Goal: Transaction & Acquisition: Book appointment/travel/reservation

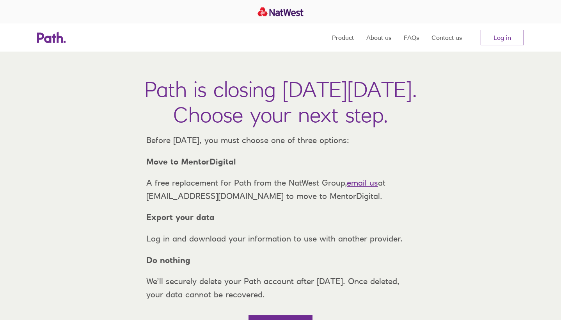
click at [506, 38] on link "Log in" at bounding box center [502, 38] width 43 height 16
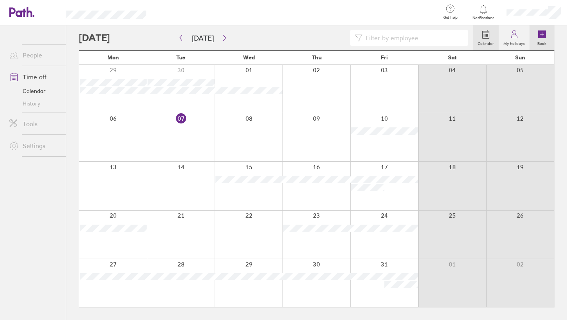
click at [542, 40] on label "Book" at bounding box center [542, 42] width 18 height 7
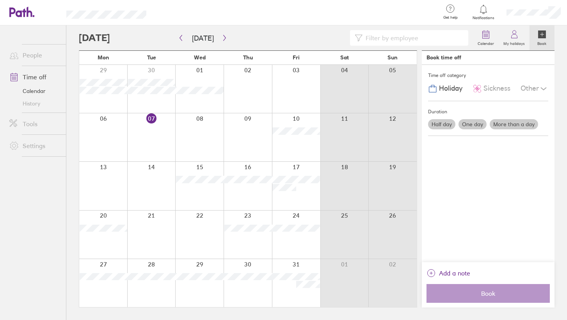
click at [510, 122] on label "More than a day" at bounding box center [514, 124] width 48 height 10
click at [0, 0] on input "More than a day" at bounding box center [0, 0] width 0 height 0
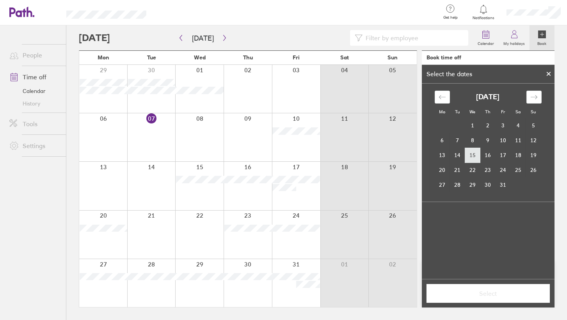
click at [472, 155] on td "15" at bounding box center [472, 155] width 15 height 15
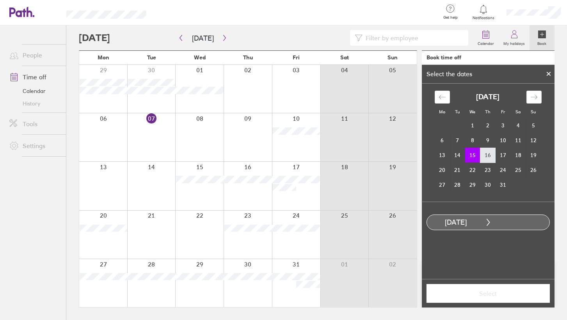
click at [488, 155] on td "16" at bounding box center [488, 155] width 15 height 15
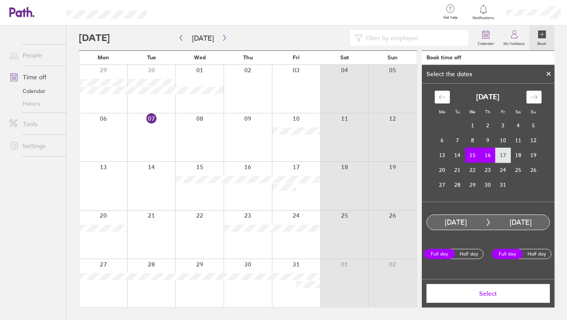
click at [503, 157] on td "17" at bounding box center [503, 155] width 15 height 15
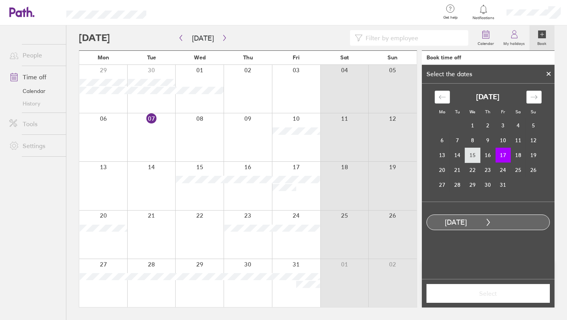
click at [477, 156] on td "15" at bounding box center [472, 155] width 15 height 15
click at [533, 167] on td "26" at bounding box center [533, 169] width 15 height 15
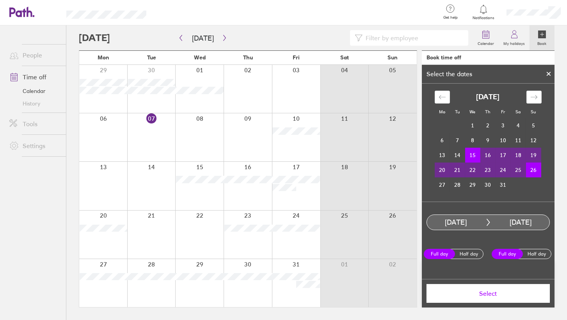
click at [505, 154] on td "17" at bounding box center [503, 155] width 15 height 15
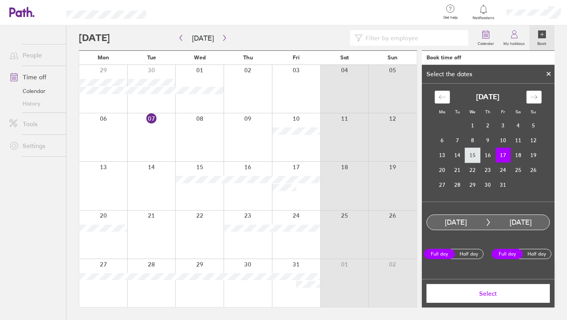
click at [470, 154] on td "15" at bounding box center [472, 155] width 15 height 15
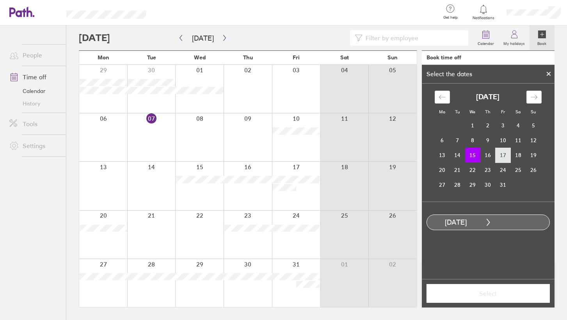
click at [508, 157] on td "17" at bounding box center [503, 155] width 15 height 15
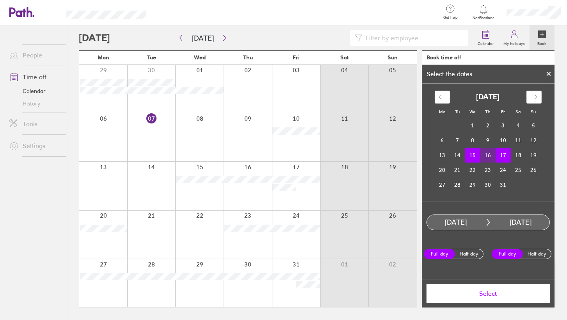
click at [510, 294] on span "Select" at bounding box center [488, 293] width 112 height 7
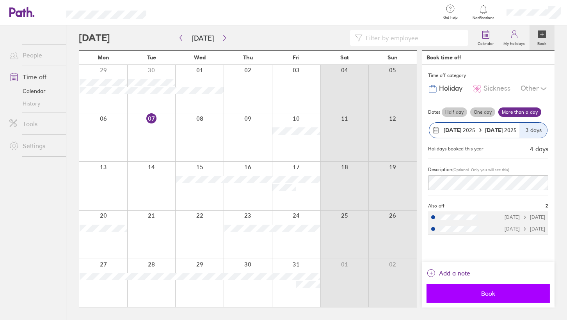
click at [495, 297] on span "Book" at bounding box center [488, 293] width 112 height 7
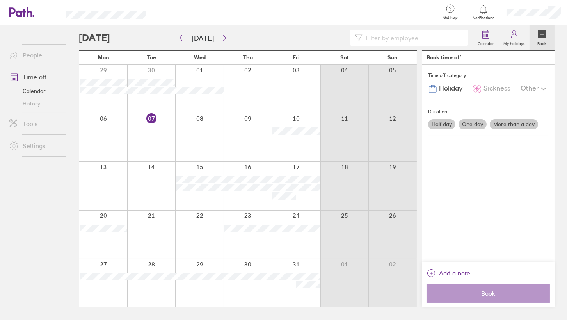
click at [544, 40] on label "Book" at bounding box center [542, 42] width 18 height 7
click at [502, 125] on label "More than a day" at bounding box center [514, 124] width 48 height 10
click at [0, 0] on input "More than a day" at bounding box center [0, 0] width 0 height 0
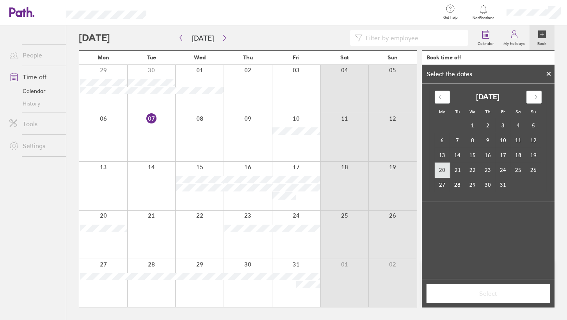
click at [446, 170] on td "20" at bounding box center [442, 169] width 15 height 15
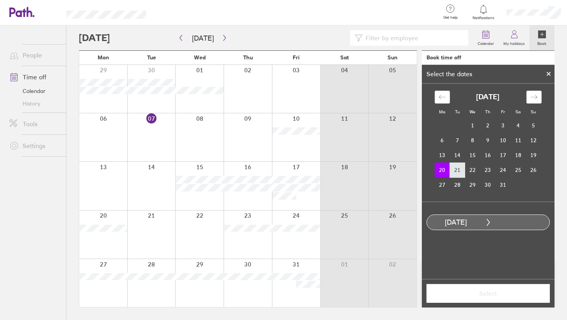
click at [462, 170] on td "21" at bounding box center [457, 169] width 15 height 15
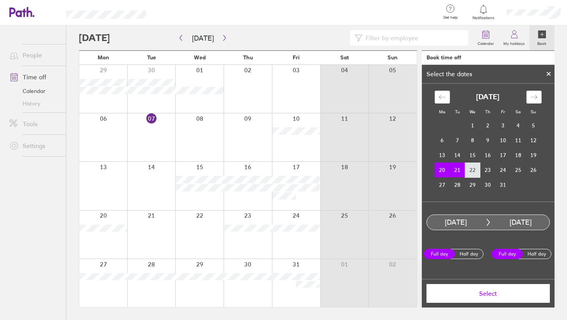
click at [477, 170] on td "22" at bounding box center [472, 169] width 15 height 15
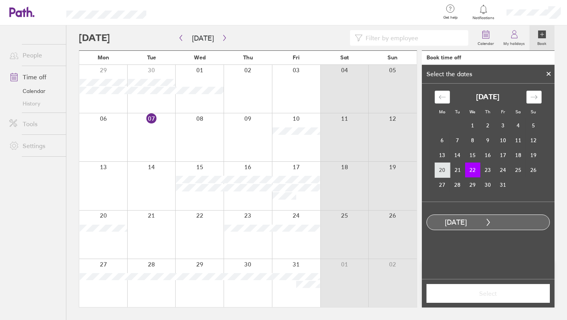
click at [448, 171] on td "20" at bounding box center [442, 169] width 15 height 15
click at [507, 171] on td "24" at bounding box center [503, 169] width 15 height 15
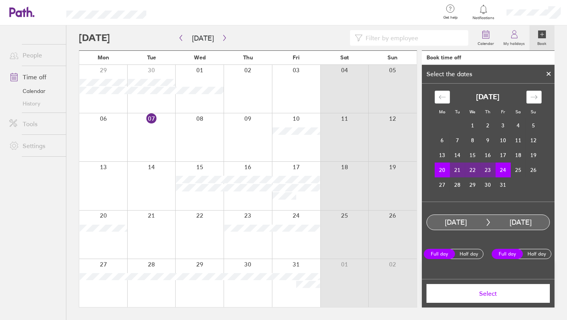
click at [507, 294] on span "Select" at bounding box center [488, 293] width 112 height 7
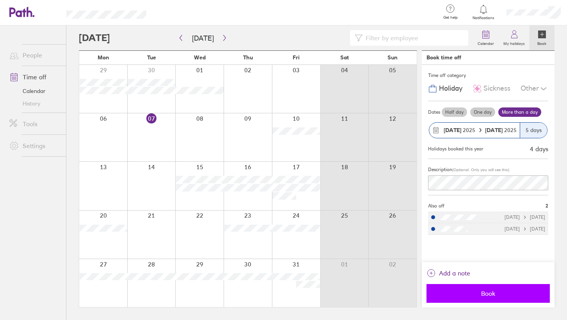
click at [493, 295] on span "Book" at bounding box center [488, 293] width 112 height 7
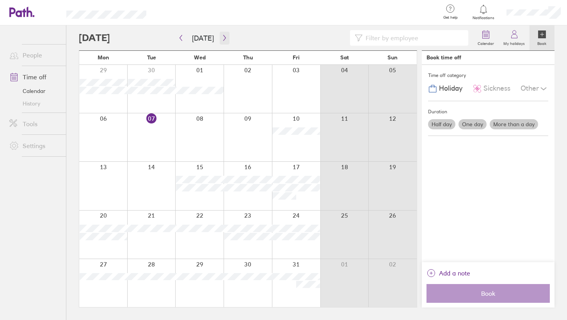
click at [220, 41] on button "button" at bounding box center [225, 38] width 10 height 13
